Goal: Book appointment/travel/reservation

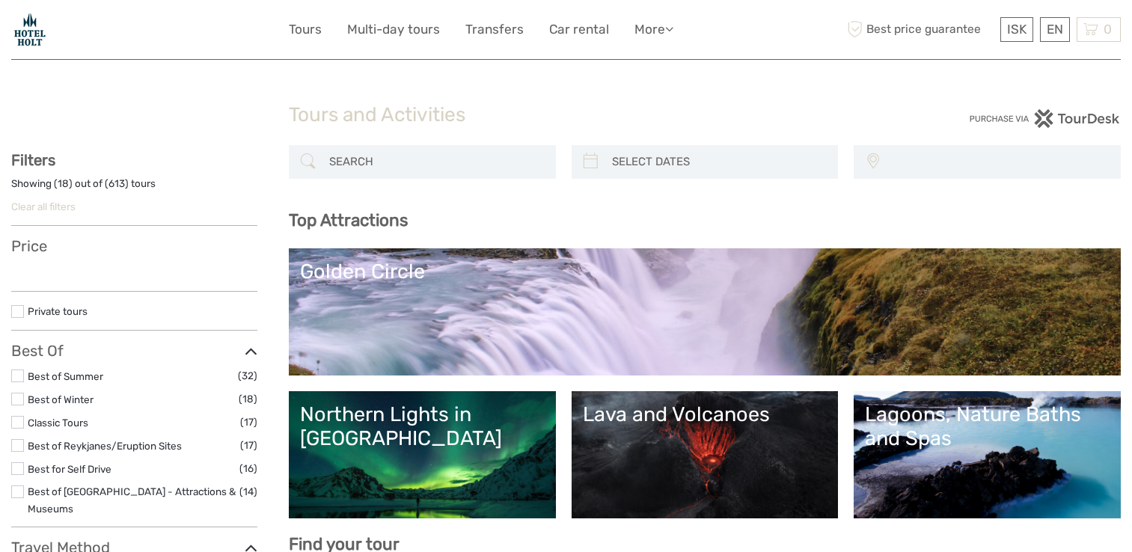
select select
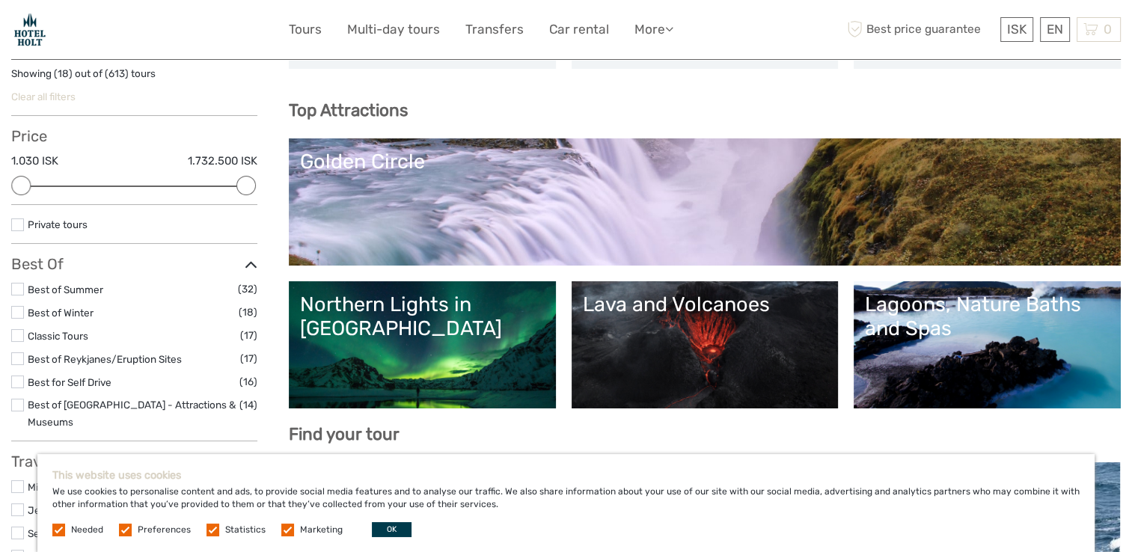
scroll to position [132, 0]
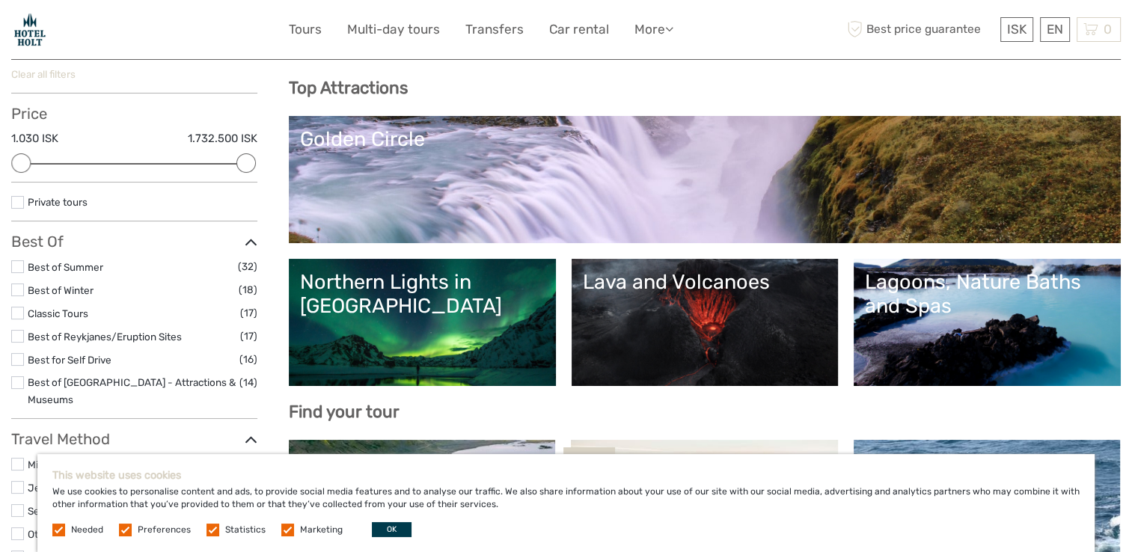
click at [441, 322] on link "Northern Lights in [GEOGRAPHIC_DATA]" at bounding box center [422, 322] width 245 height 105
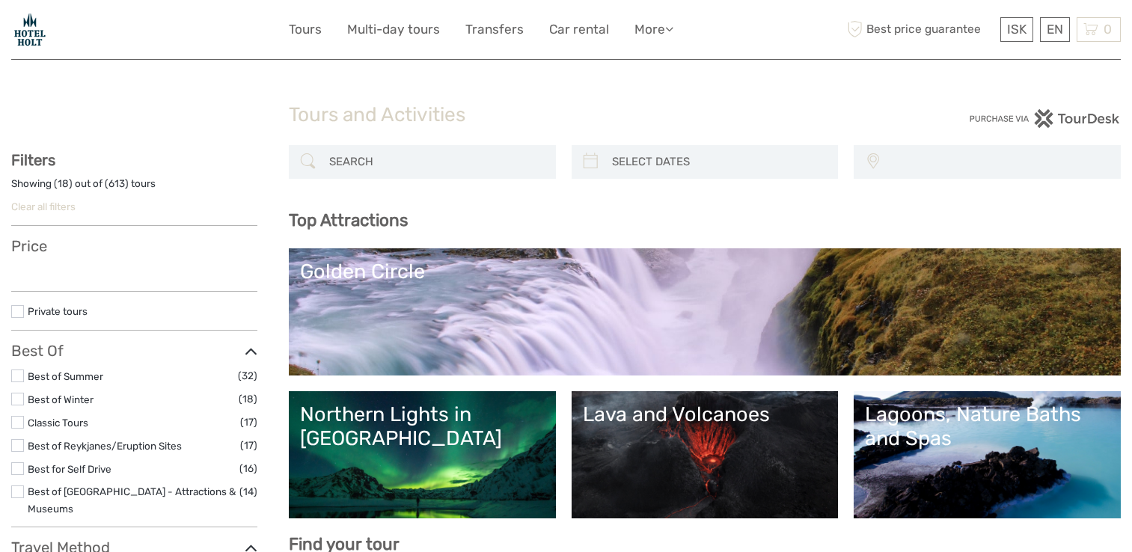
select select
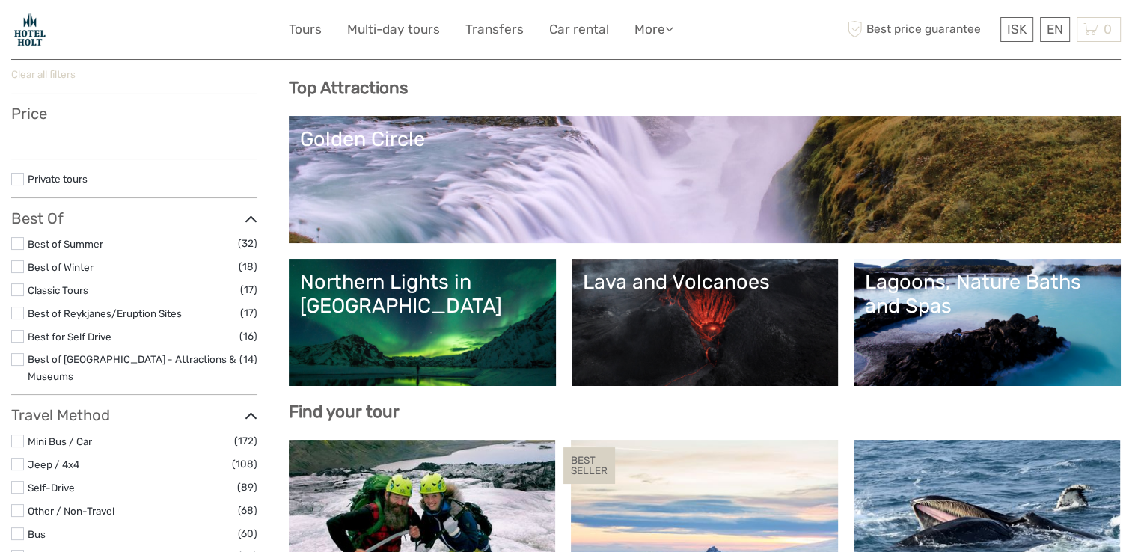
select select
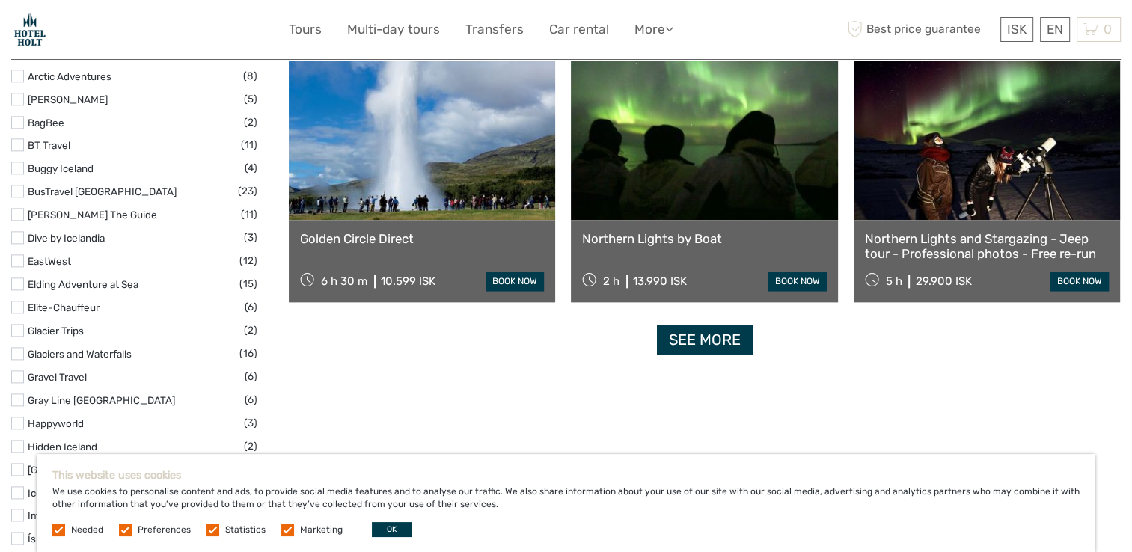
scroll to position [1838, 0]
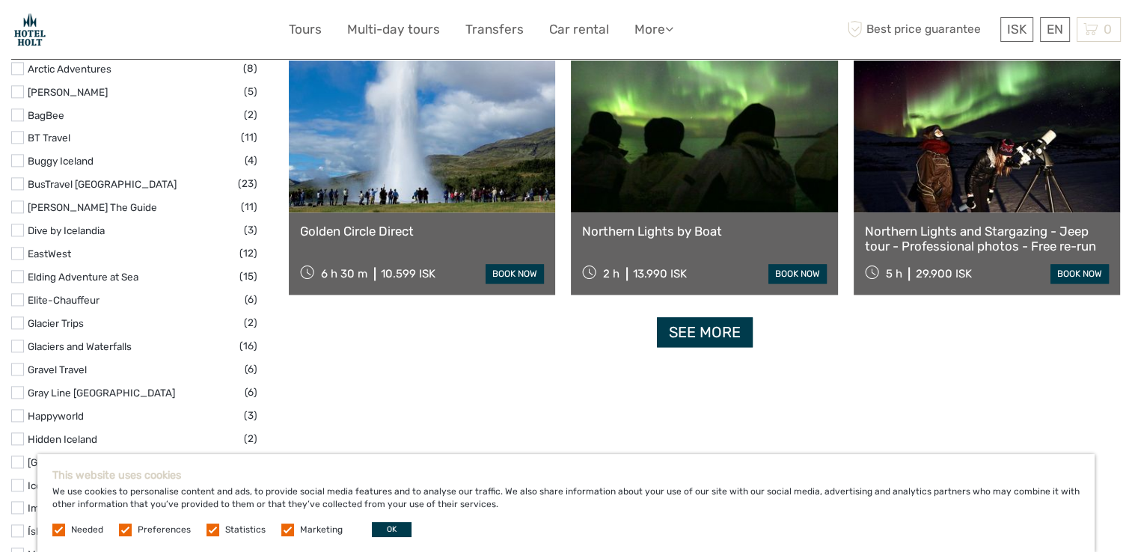
click at [691, 331] on link "See more" at bounding box center [705, 332] width 96 height 31
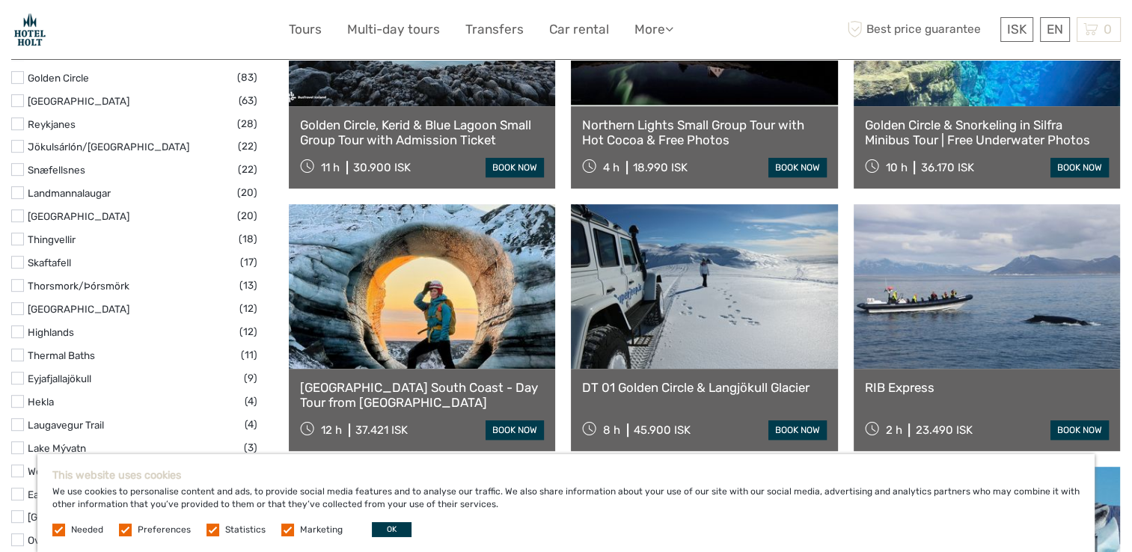
scroll to position [0, 0]
